Goal: Information Seeking & Learning: Learn about a topic

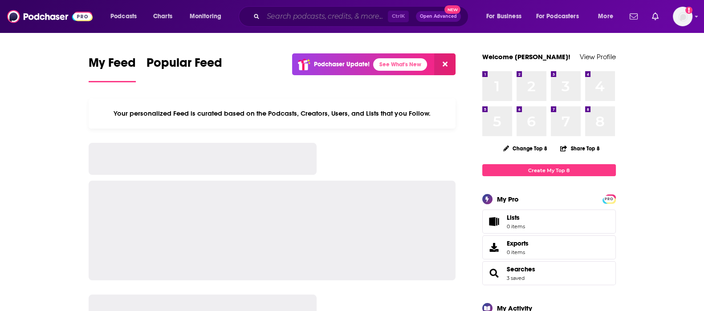
click at [316, 12] on input "Search podcasts, credits, & more..." at bounding box center [325, 16] width 125 height 14
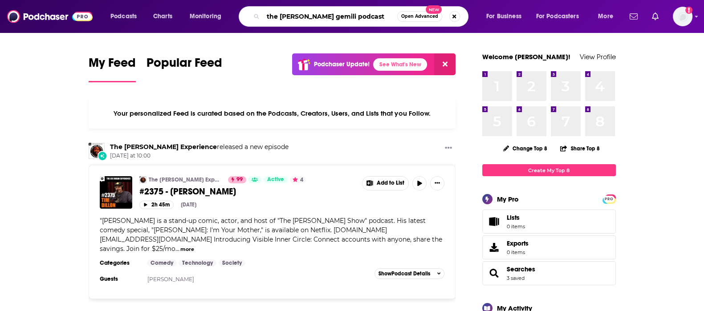
type input "the [PERSON_NAME] gemili podcast"
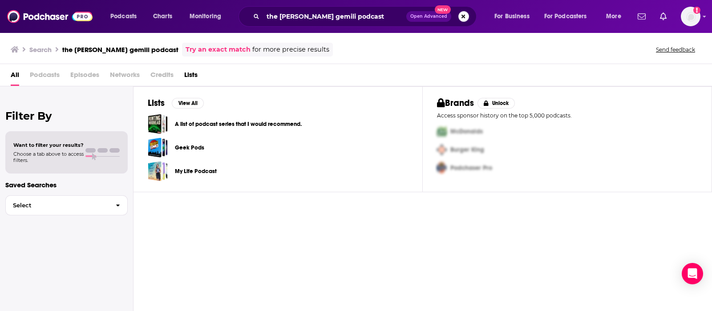
click at [462, 14] on button "Search podcasts, credits, & more..." at bounding box center [463, 16] width 11 height 11
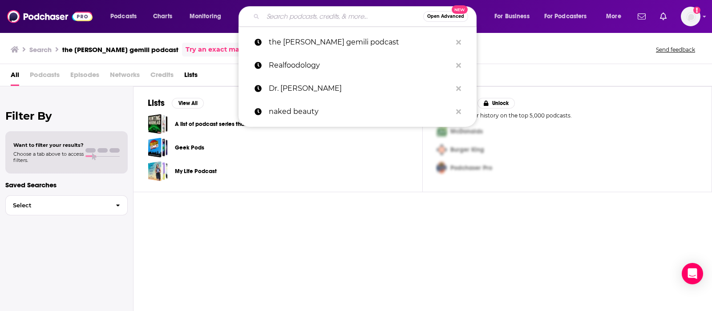
paste input "the [PERSON_NAME] Podcast"
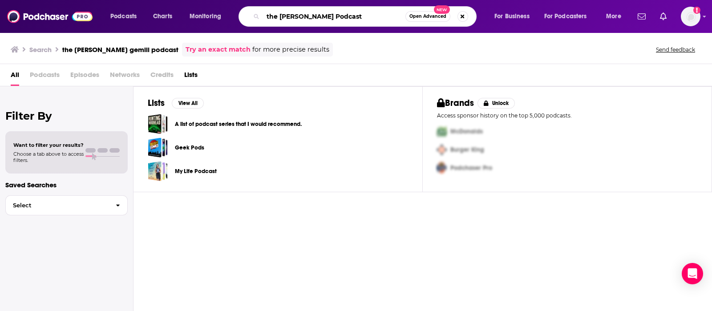
type input "the [PERSON_NAME] Podcast"
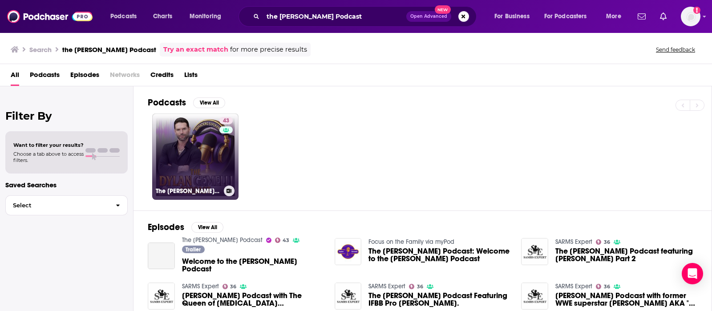
click at [193, 164] on link "43 The [PERSON_NAME] Podcast" at bounding box center [195, 156] width 86 height 86
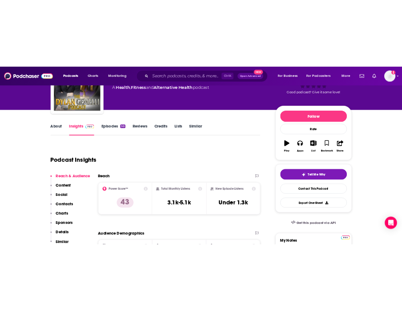
scroll to position [111, 0]
